Goal: Check status: Check status

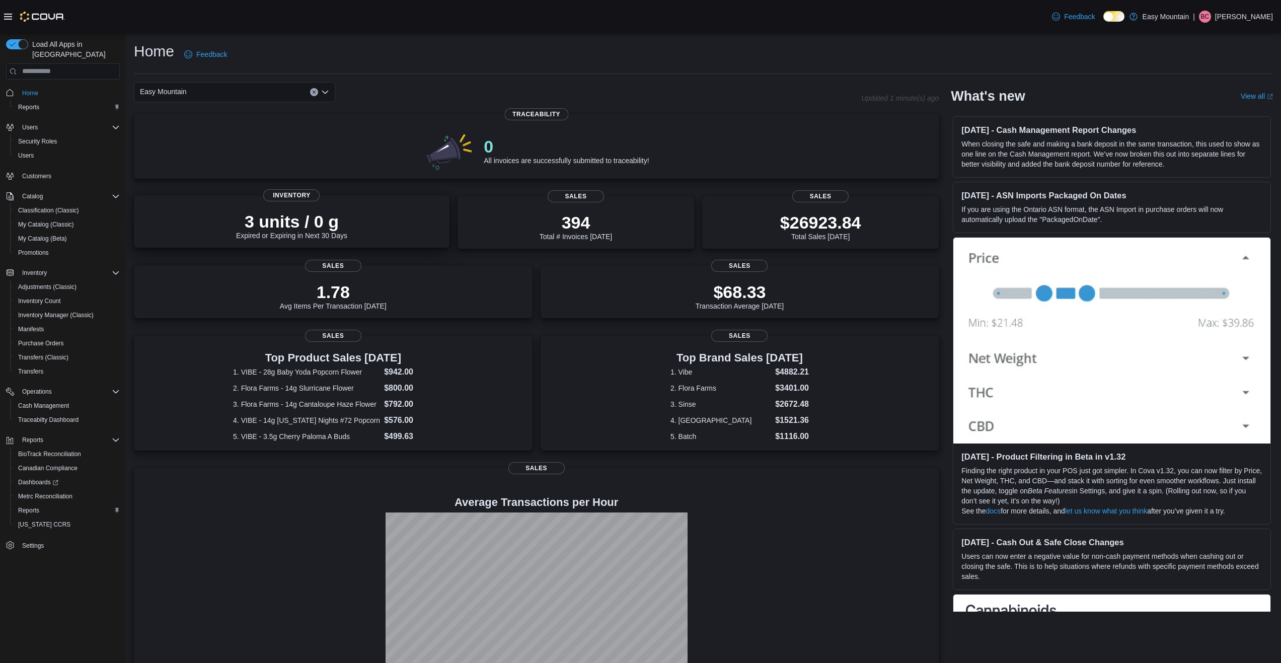
click at [329, 219] on p "3 units / 0 g" at bounding box center [291, 221] width 111 height 20
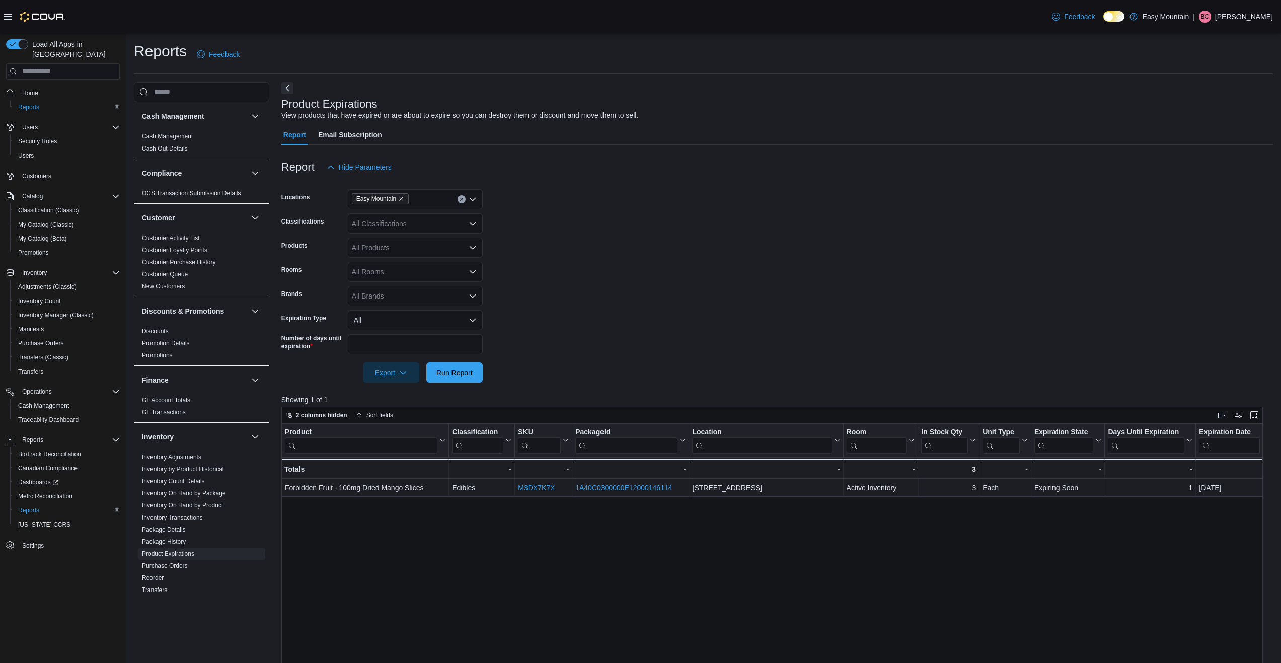
drag, startPoint x: 502, startPoint y: 561, endPoint x: 455, endPoint y: 596, distance: 58.3
